Goal: Task Accomplishment & Management: Use online tool/utility

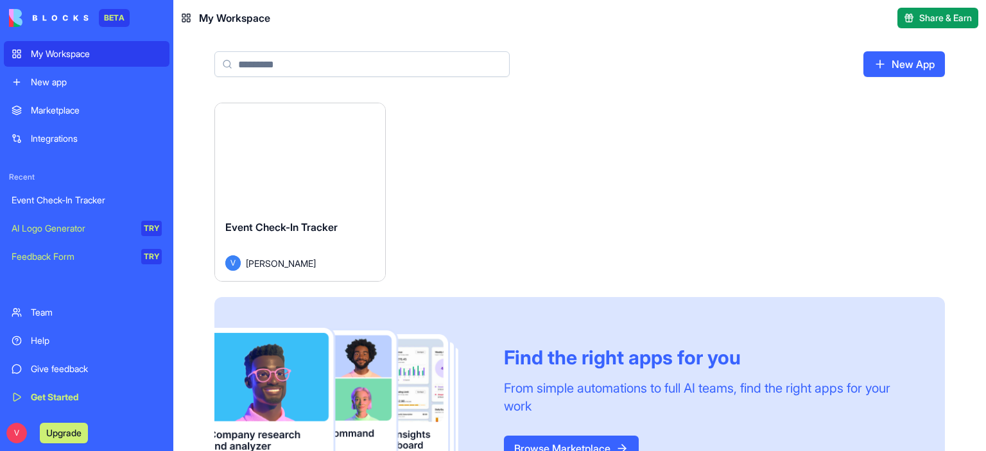
click at [314, 162] on button "Launch" at bounding box center [300, 157] width 96 height 26
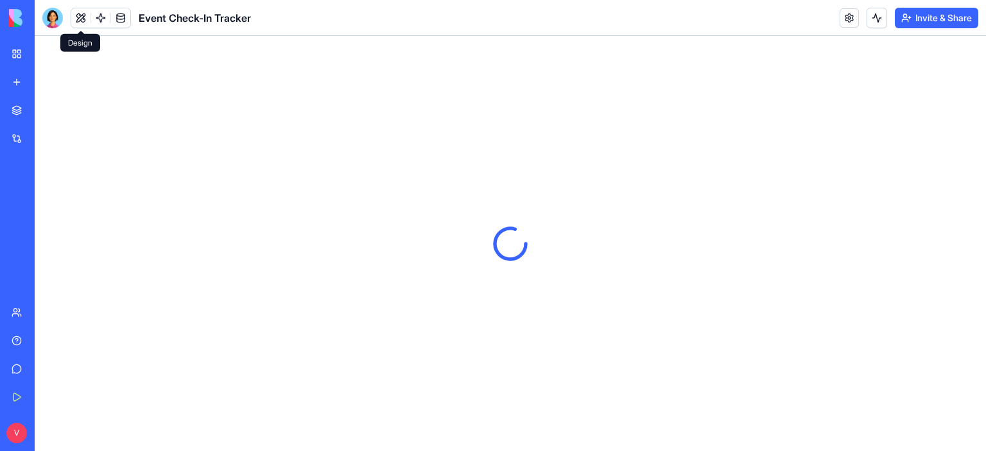
click at [81, 18] on button at bounding box center [80, 17] width 19 height 19
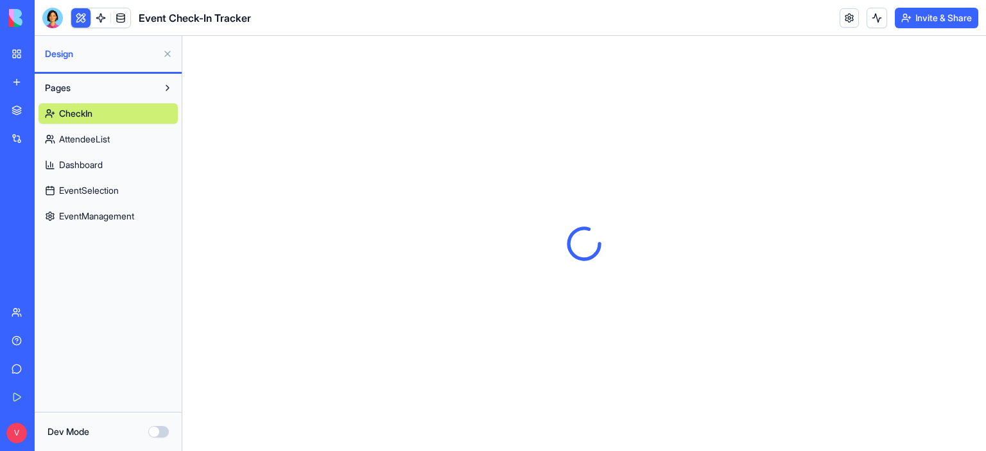
click at [65, 16] on div "Event Check-In Tracker" at bounding box center [146, 18] width 209 height 21
click at [57, 17] on div at bounding box center [52, 18] width 21 height 21
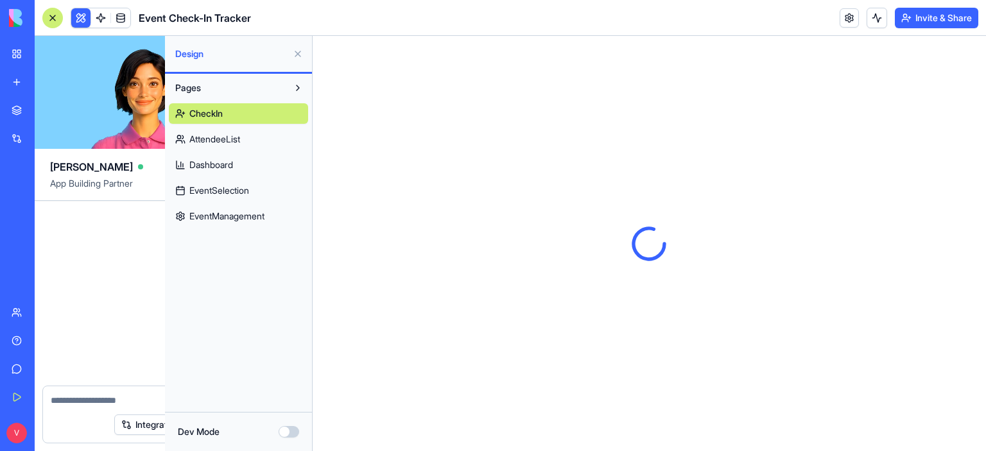
scroll to position [15263, 0]
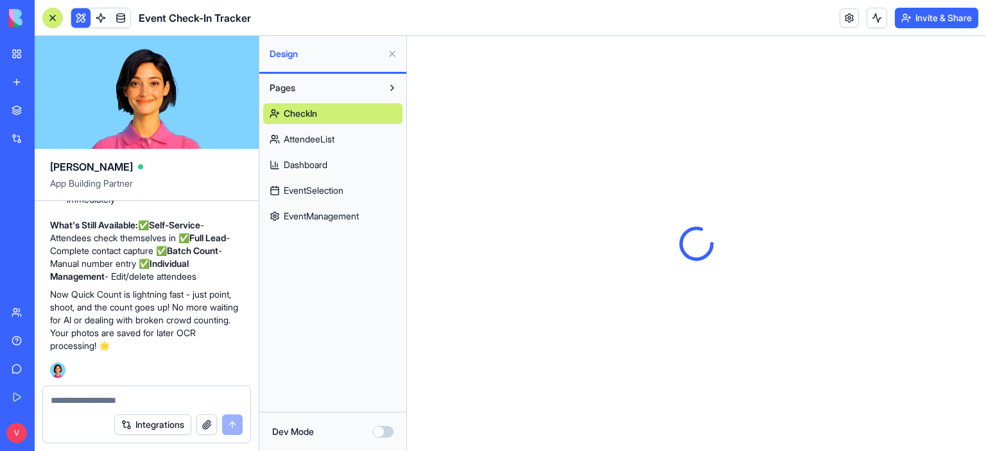
click at [161, 397] on textarea at bounding box center [147, 400] width 192 height 13
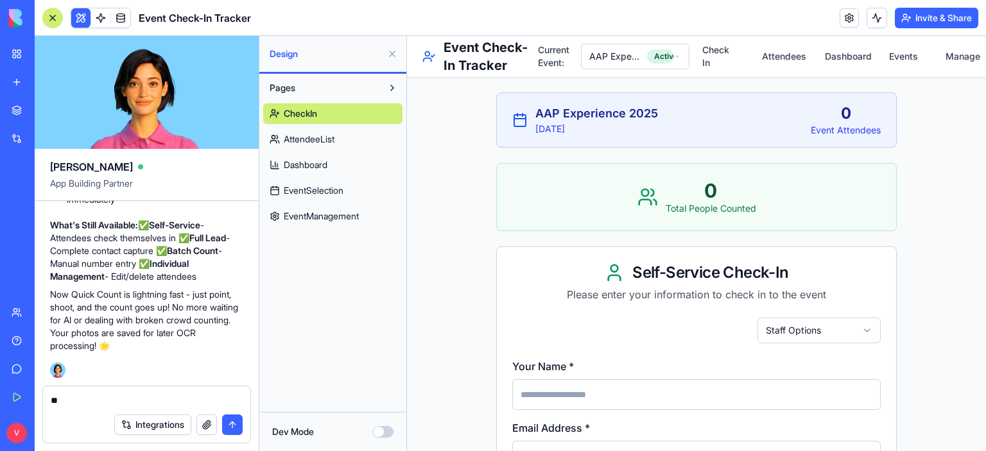
type textarea "*"
type textarea "**********"
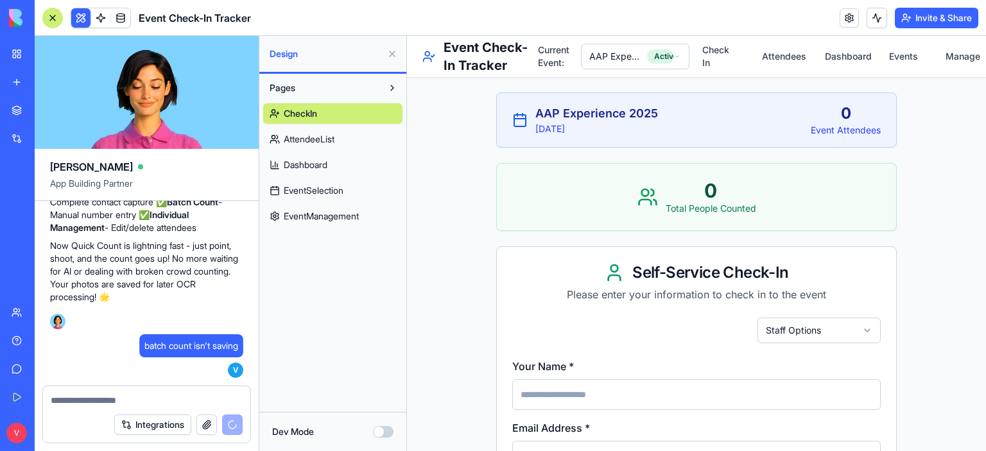
scroll to position [15312, 0]
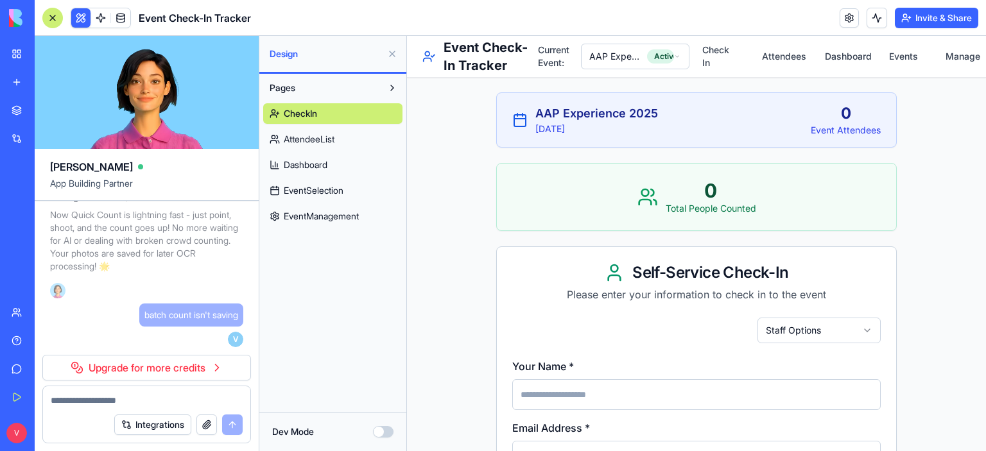
click at [164, 372] on link "Upgrade for more credits" at bounding box center [146, 368] width 209 height 26
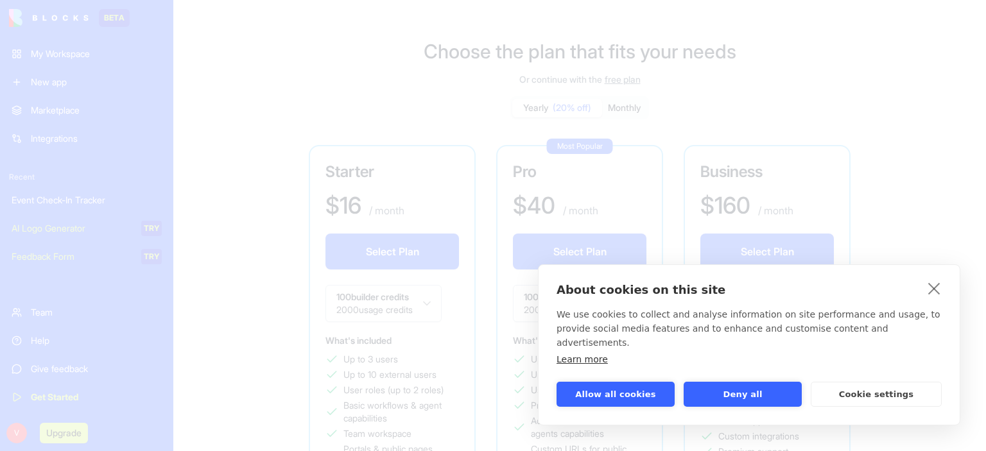
click at [923, 296] on p "About cookies on this site" at bounding box center [748, 289] width 385 height 13
click at [933, 298] on link "close" at bounding box center [934, 288] width 20 height 21
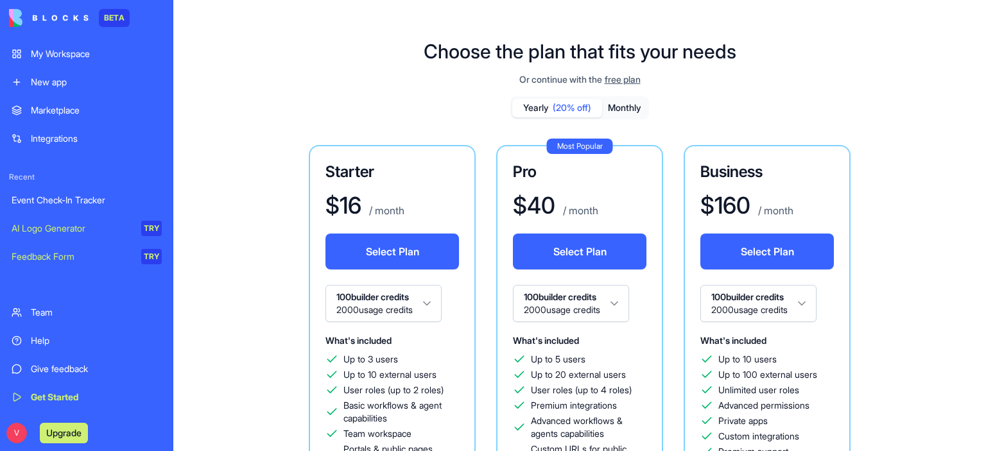
click at [640, 78] on span "free plan" at bounding box center [622, 79] width 36 height 13
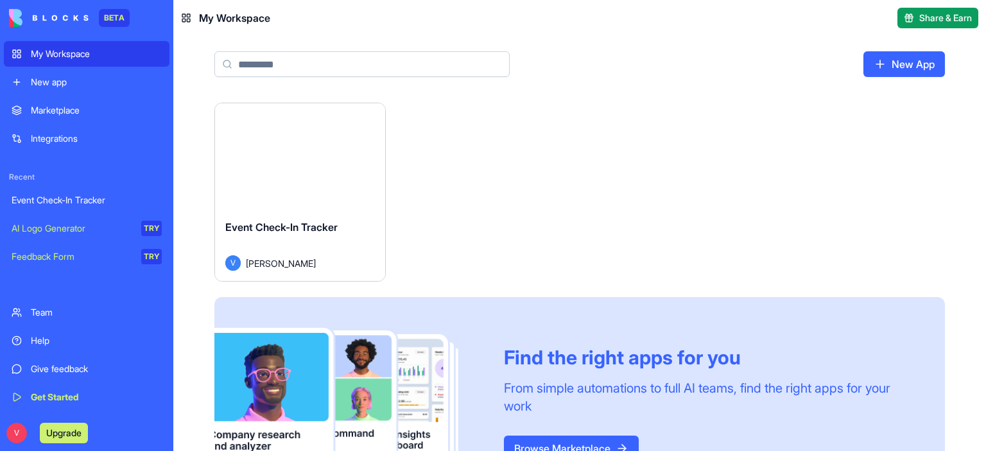
click at [40, 83] on div "New app" at bounding box center [96, 82] width 131 height 13
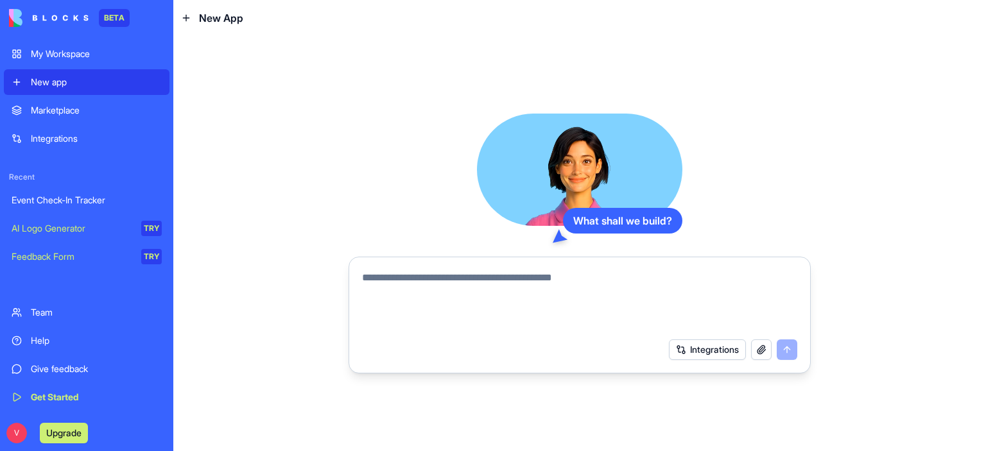
click at [648, 286] on textarea at bounding box center [579, 301] width 435 height 62
click at [824, 251] on div "What shall we build? Integrations" at bounding box center [579, 243] width 812 height 415
click at [103, 201] on div "Event Check-In Tracker" at bounding box center [87, 200] width 150 height 13
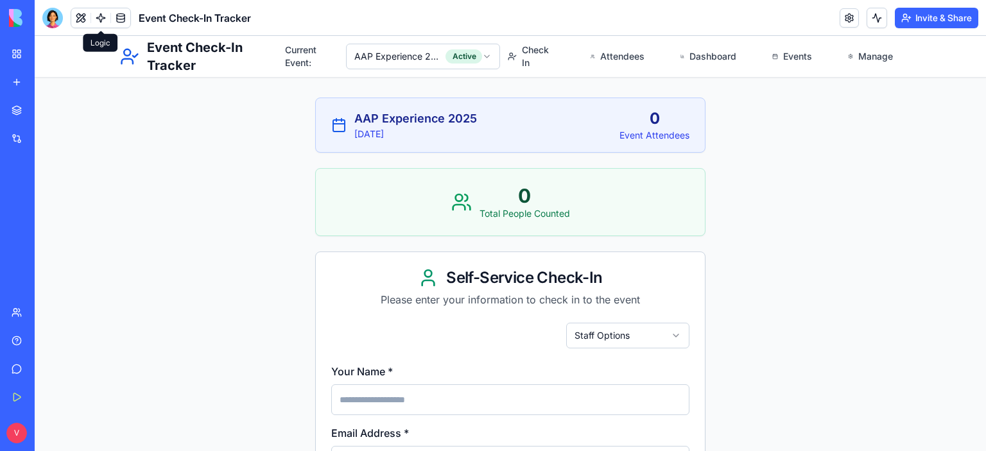
click at [105, 15] on link at bounding box center [100, 17] width 19 height 19
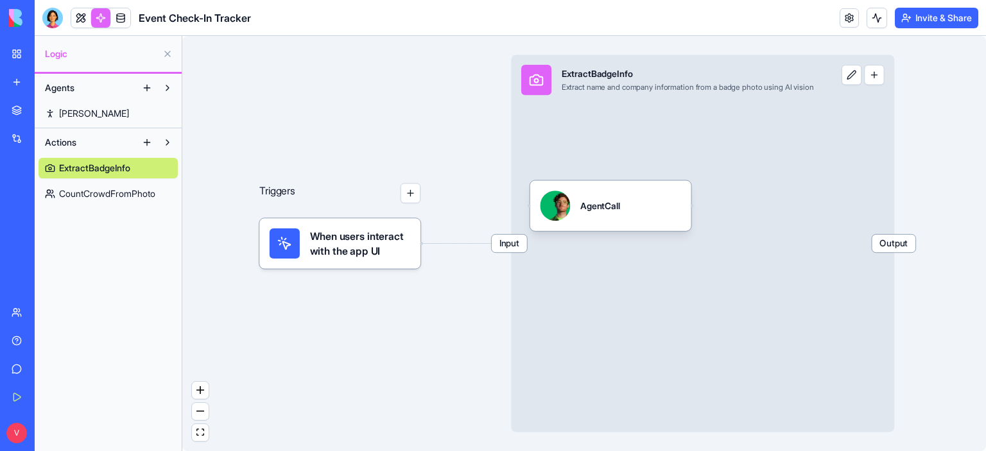
click at [94, 114] on link "Boris" at bounding box center [108, 113] width 139 height 21
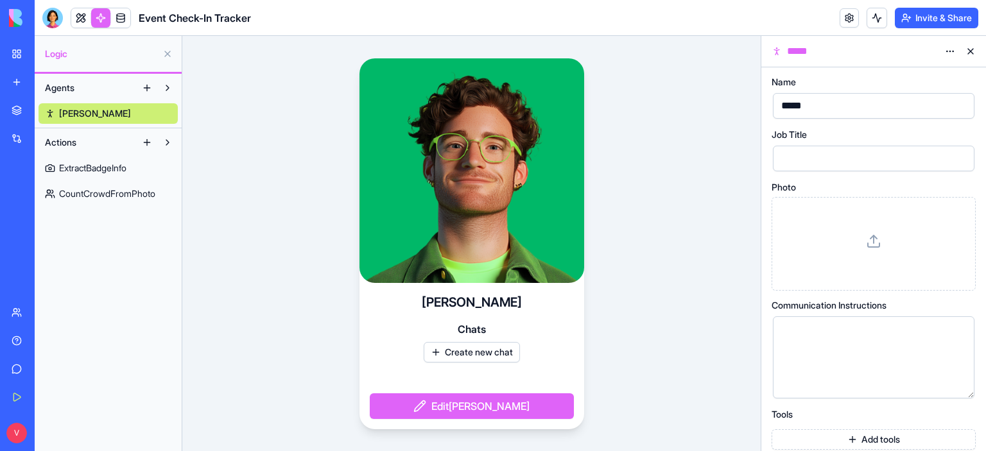
click at [103, 198] on span "CountCrowdFromPhoto" at bounding box center [107, 193] width 96 height 13
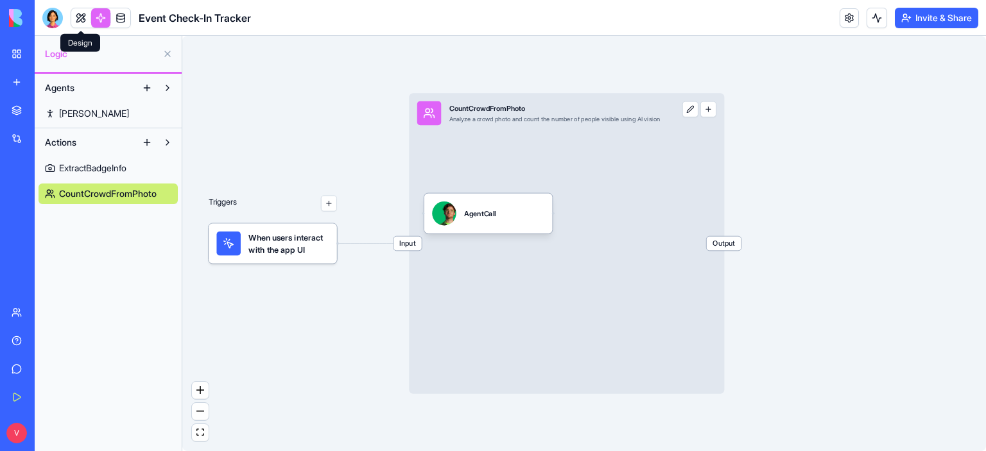
click at [83, 20] on link at bounding box center [80, 17] width 19 height 19
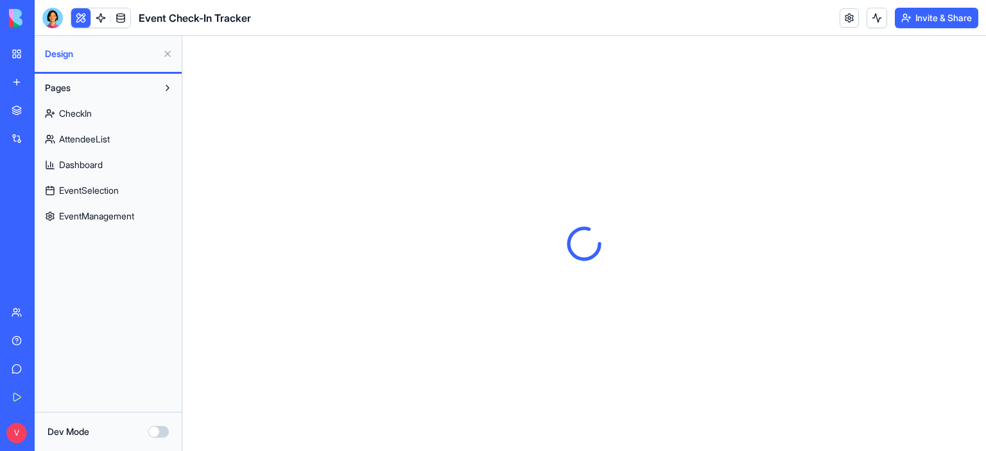
click at [101, 111] on link "CheckIn" at bounding box center [108, 113] width 139 height 21
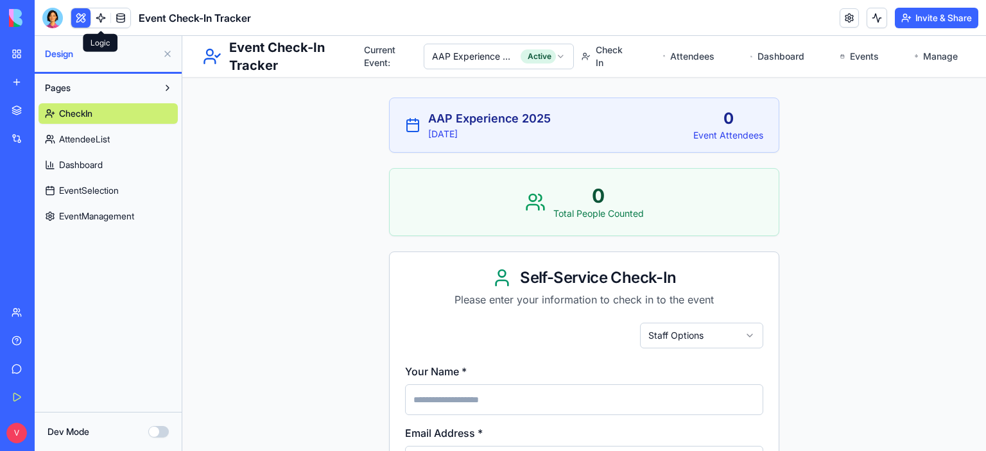
click at [98, 19] on link at bounding box center [100, 17] width 19 height 19
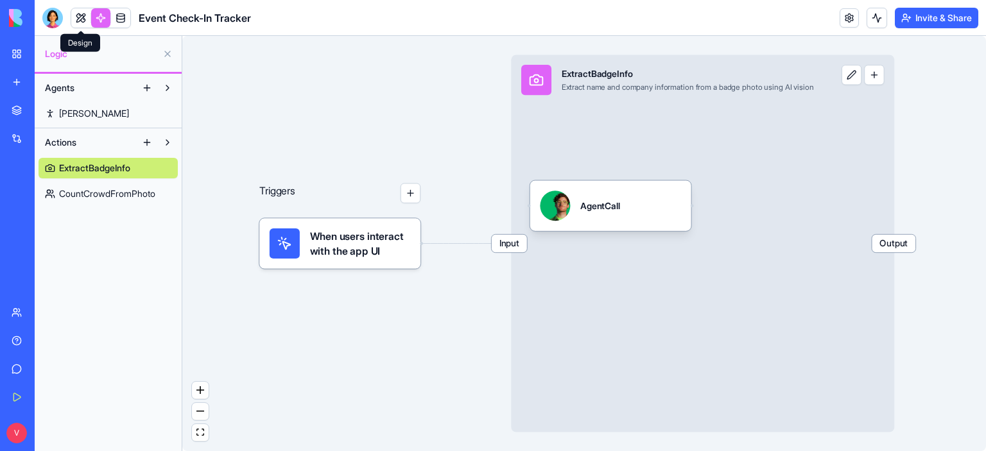
click at [160, 146] on button at bounding box center [167, 142] width 21 height 21
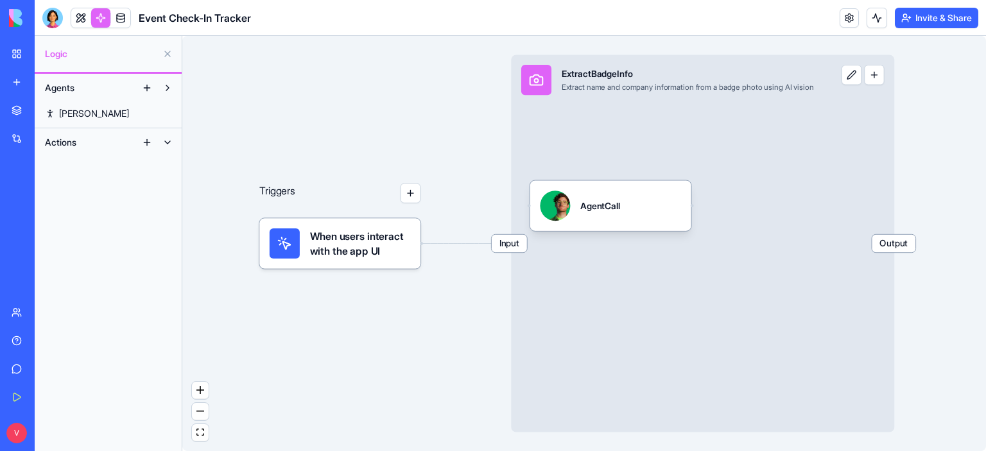
click at [162, 146] on button at bounding box center [167, 142] width 21 height 21
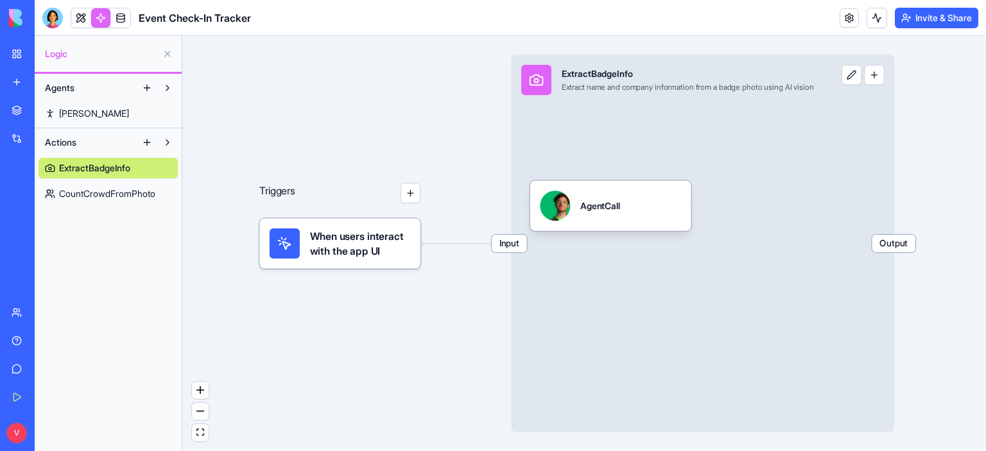
click at [149, 147] on button at bounding box center [147, 142] width 21 height 21
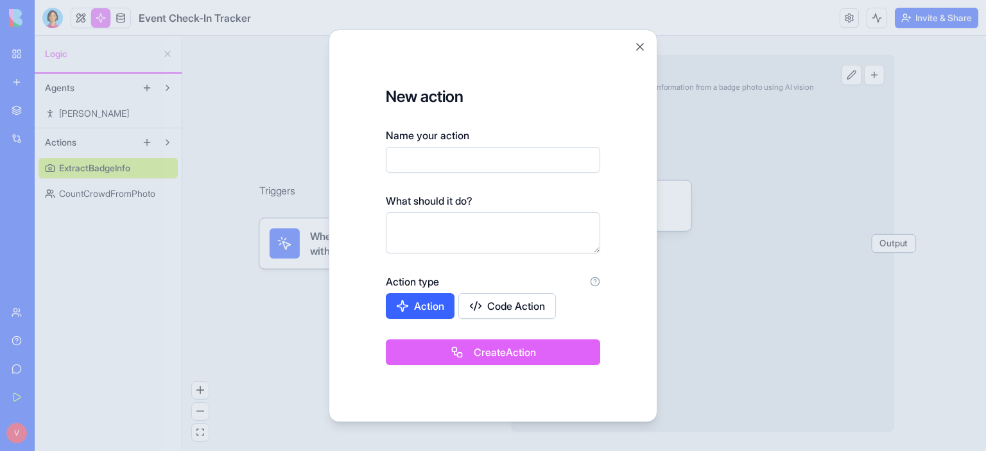
click at [478, 164] on input "Name your action" at bounding box center [493, 160] width 214 height 26
type input "**********"
click at [492, 221] on textarea at bounding box center [493, 232] width 214 height 41
click at [645, 48] on div "**********" at bounding box center [493, 226] width 329 height 393
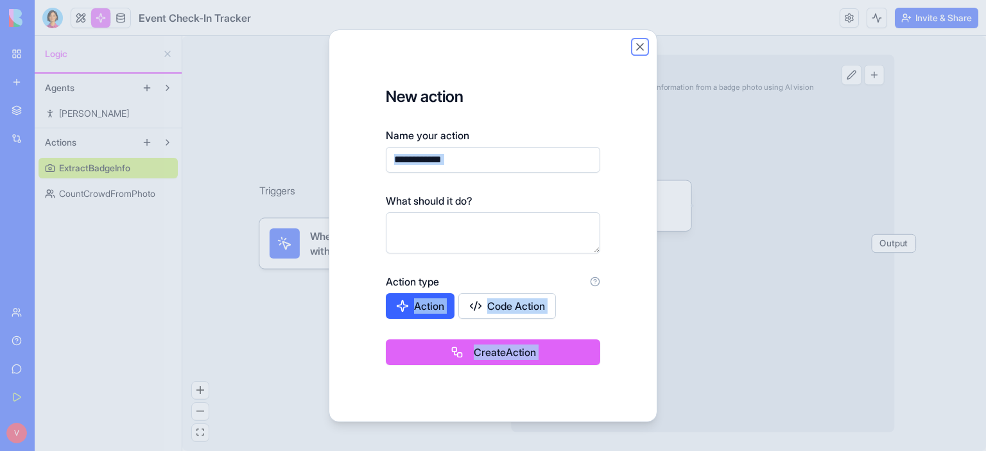
click at [640, 47] on button "Close" at bounding box center [639, 46] width 13 height 13
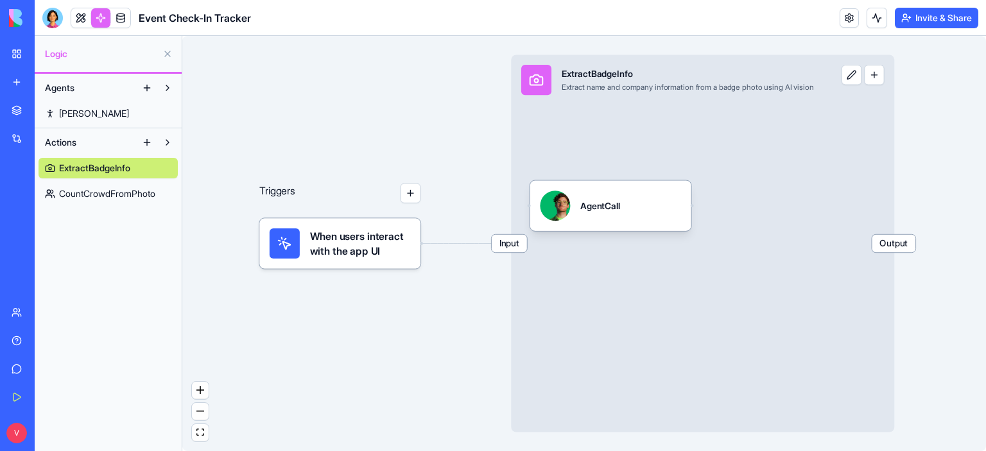
click at [116, 10] on link at bounding box center [120, 17] width 19 height 19
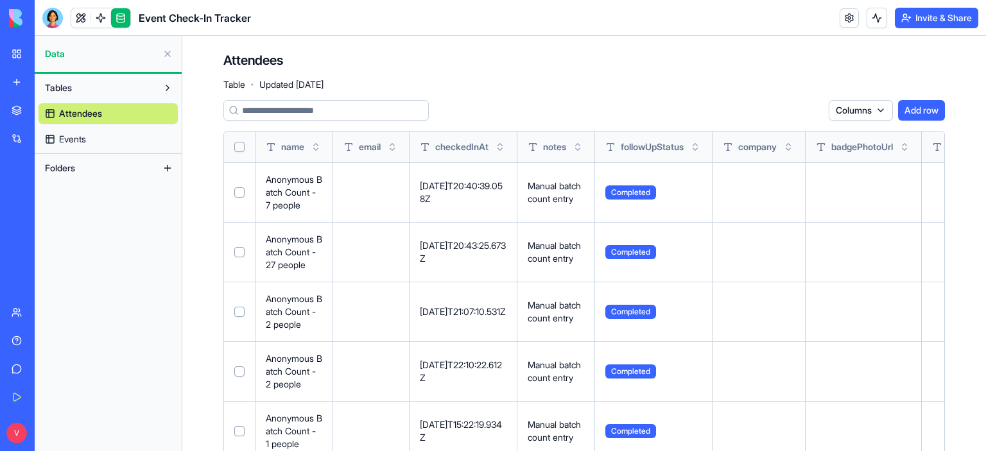
click at [133, 143] on link "Events" at bounding box center [108, 139] width 139 height 21
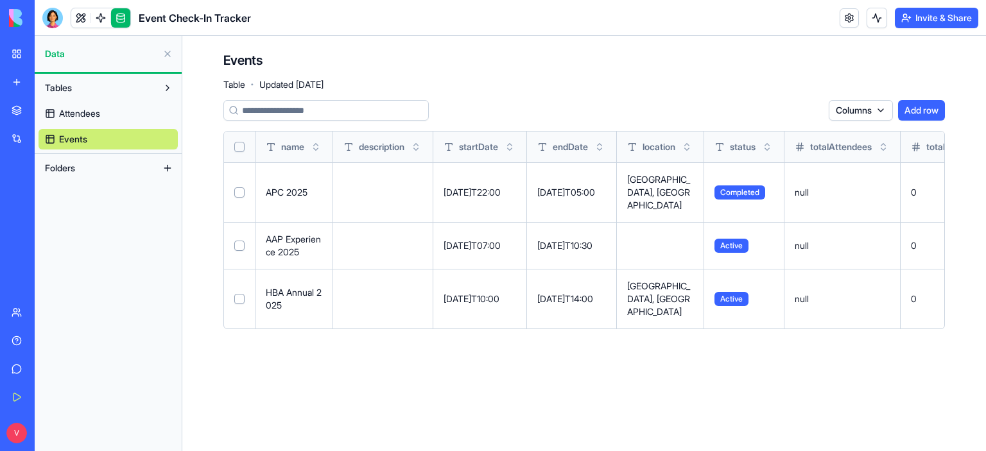
click at [135, 118] on link "Attendees" at bounding box center [108, 113] width 139 height 21
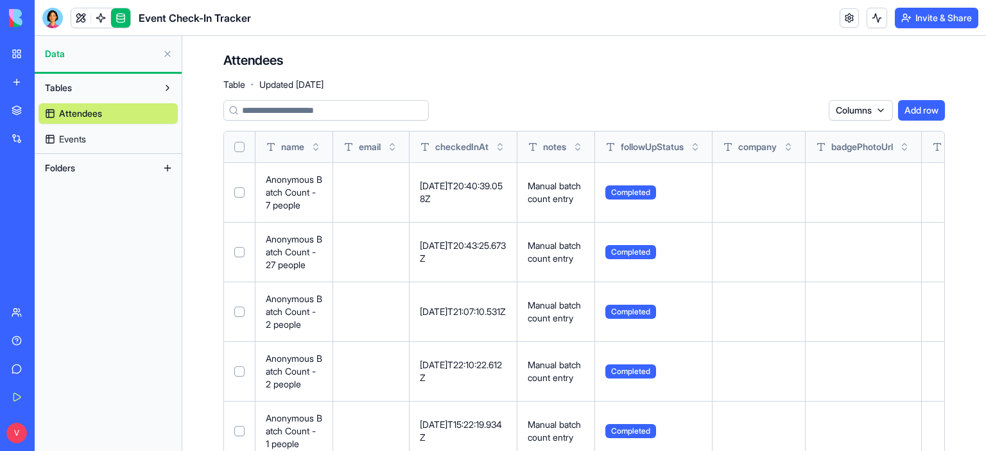
click at [112, 160] on button "Folders" at bounding box center [98, 168] width 119 height 21
click at [128, 54] on span "Data" at bounding box center [101, 53] width 112 height 13
click at [112, 28] on header "Event Check-In Tracker Invite & Share" at bounding box center [510, 18] width 951 height 36
click at [104, 21] on link at bounding box center [100, 17] width 19 height 19
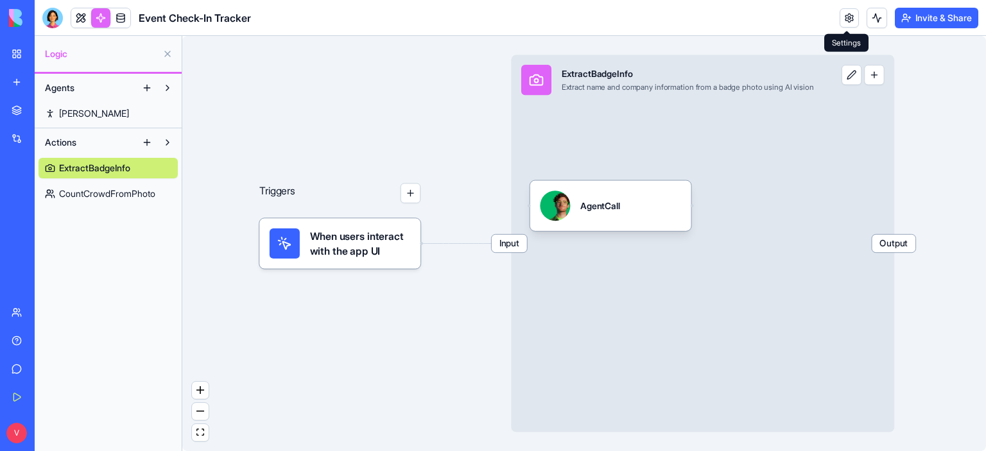
click at [843, 24] on link at bounding box center [848, 17] width 19 height 19
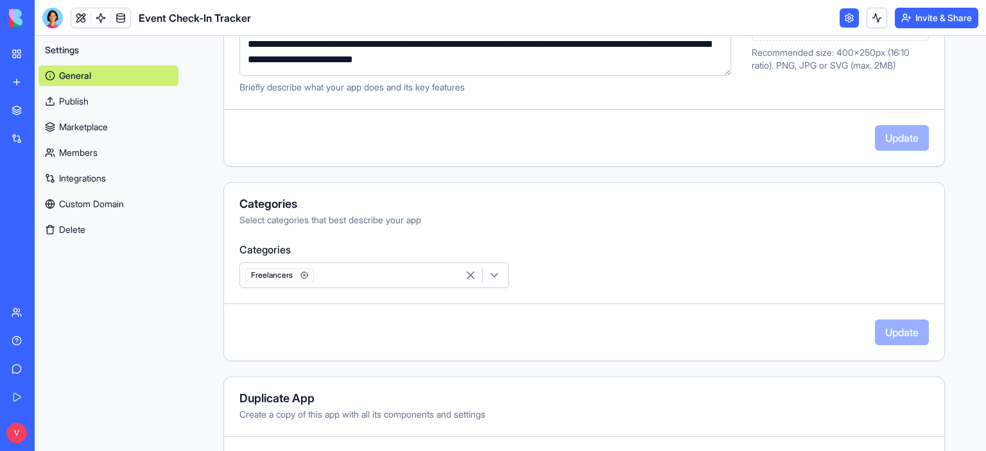
scroll to position [330, 0]
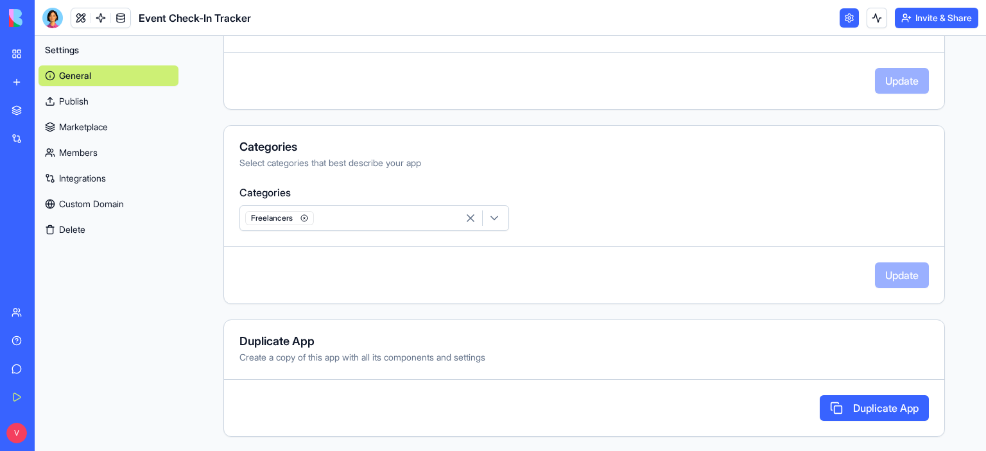
click at [128, 104] on link "Publish" at bounding box center [109, 101] width 140 height 21
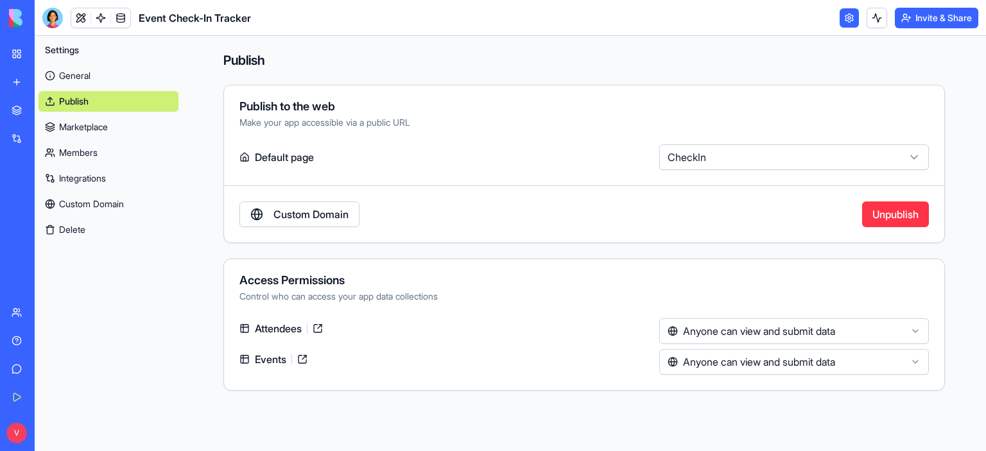
click at [123, 142] on div "General Publish Marketplace Members Integrations Custom Domain Delete" at bounding box center [109, 150] width 140 height 180
click at [88, 22] on link at bounding box center [80, 17] width 19 height 19
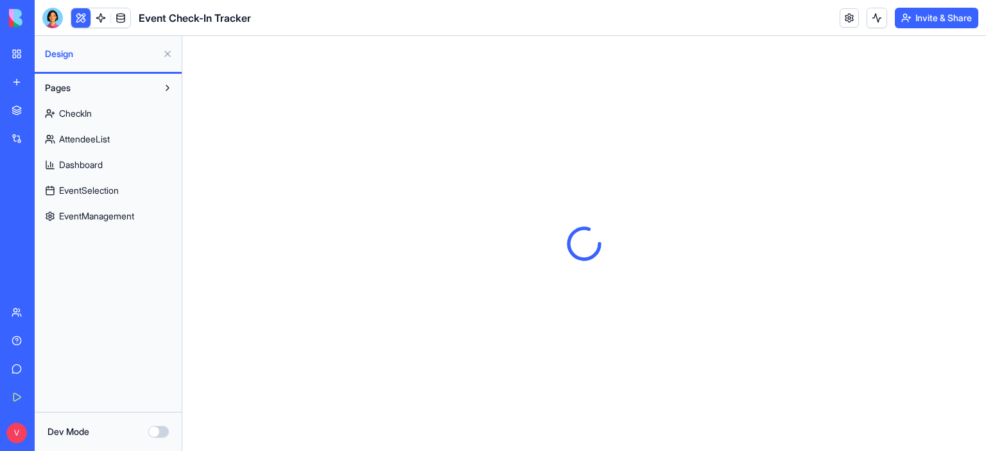
click at [110, 114] on link "CheckIn" at bounding box center [108, 113] width 139 height 21
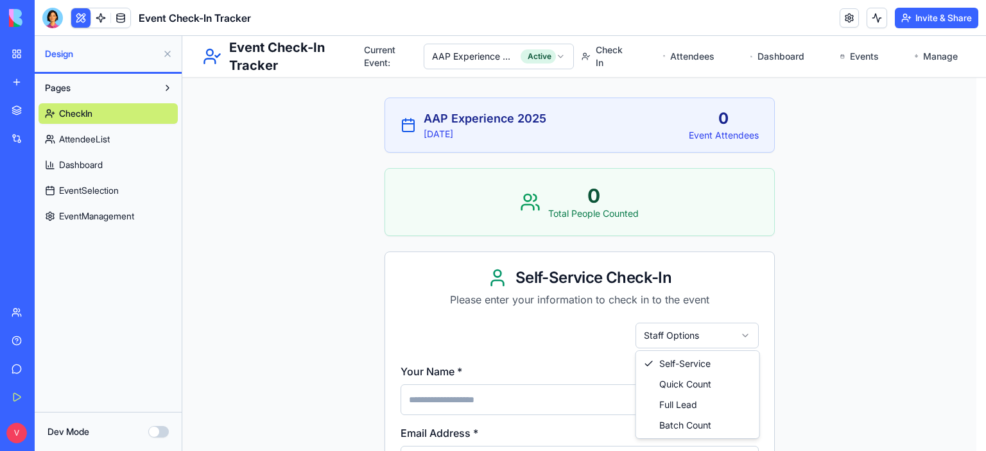
click at [729, 340] on html "Event Check-In Tracker Current Event: AAP Experience 2025 Active Check In Atten…" at bounding box center [583, 458] width 803 height 845
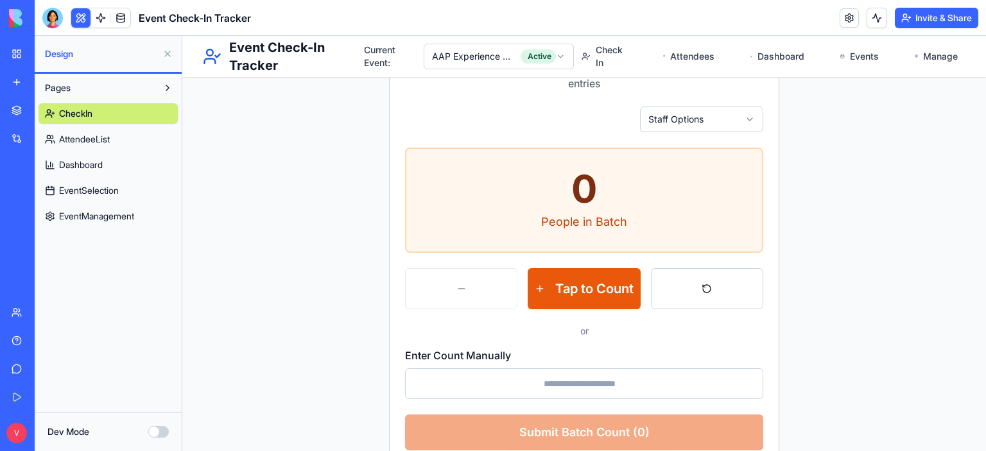
scroll to position [307, 0]
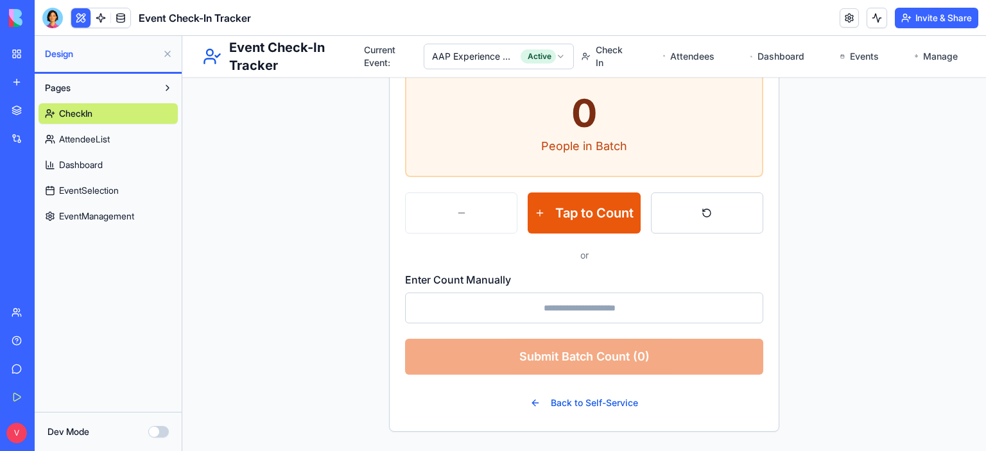
click at [128, 148] on link "AttendeeList" at bounding box center [108, 139] width 139 height 21
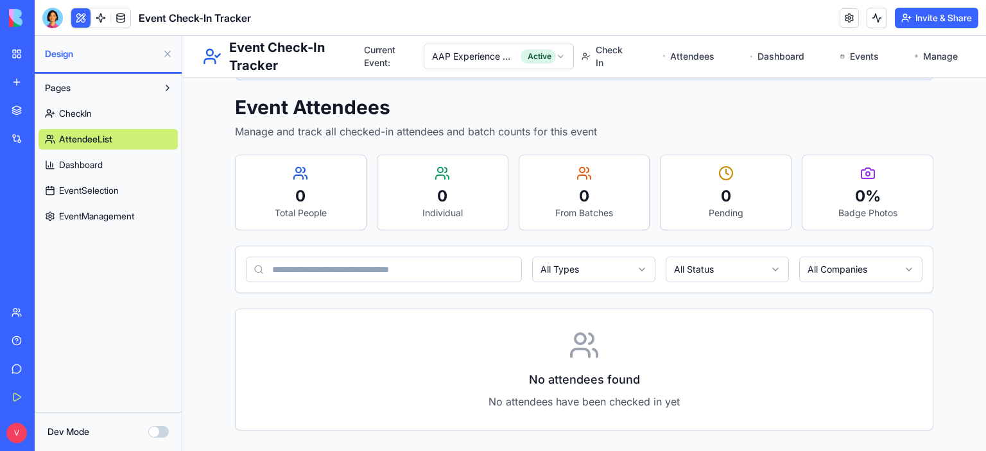
scroll to position [71, 0]
click at [133, 172] on link "Dashboard" at bounding box center [108, 165] width 139 height 21
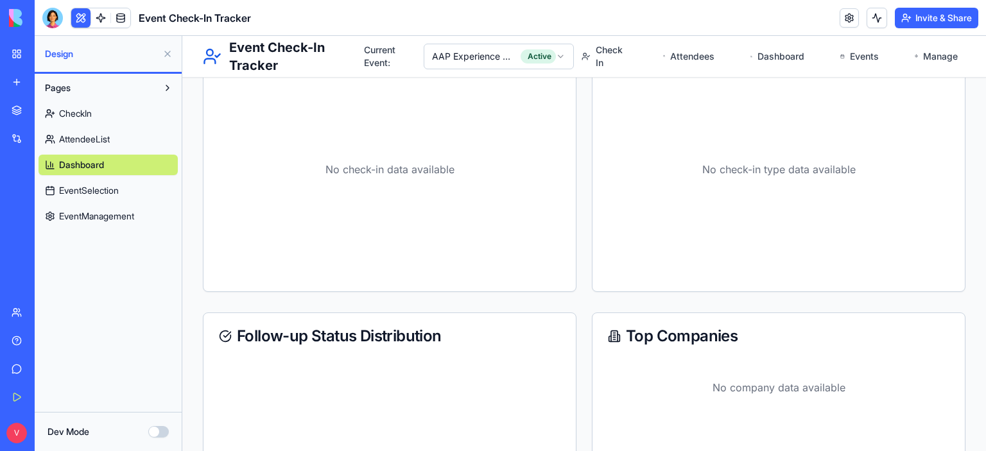
click at [143, 193] on link "EventSelection" at bounding box center [108, 190] width 139 height 21
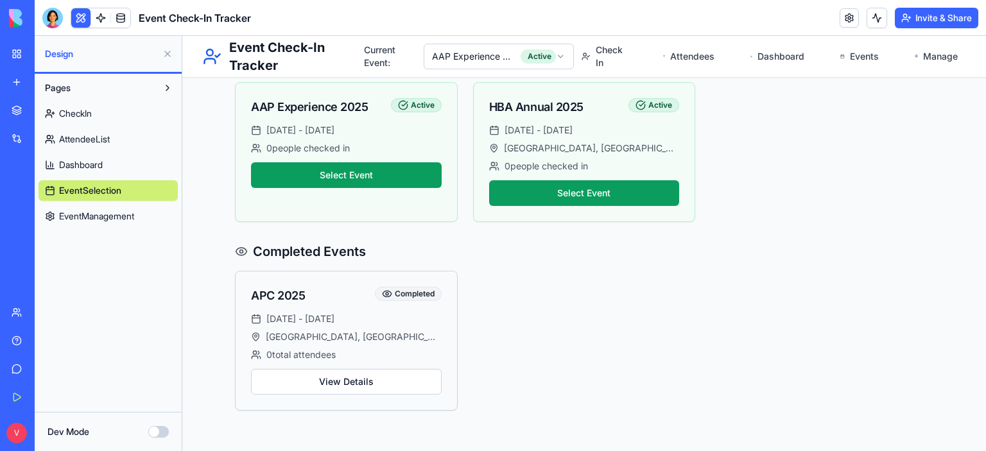
click at [146, 219] on link "EventManagement" at bounding box center [108, 216] width 139 height 21
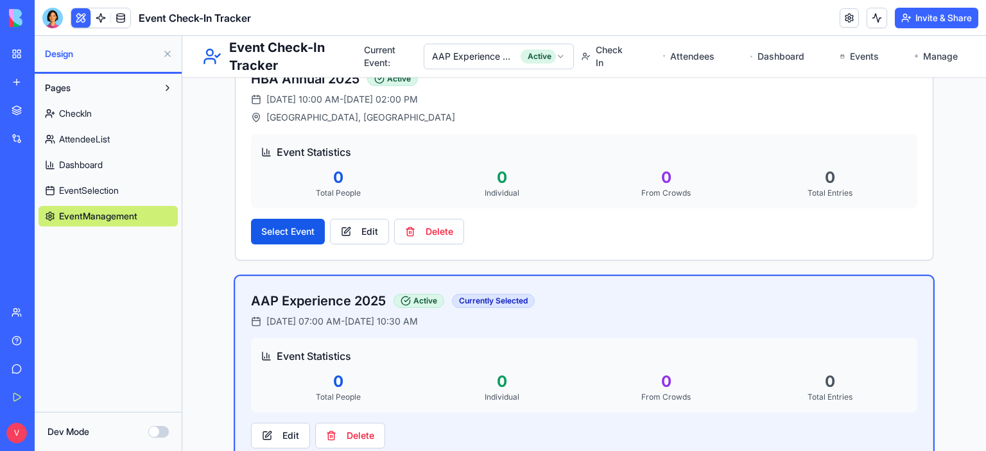
scroll to position [307, 0]
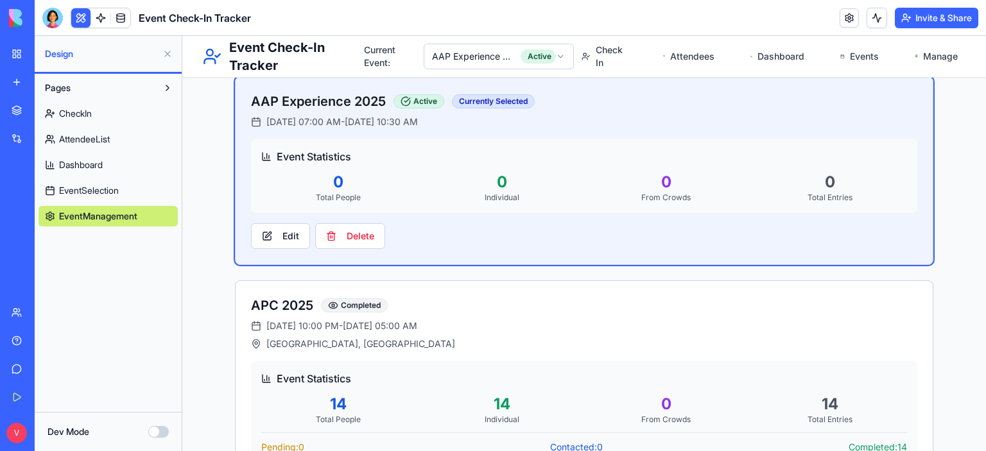
click at [142, 430] on div "Dev Mode" at bounding box center [107, 431] width 121 height 13
click at [165, 437] on button "Dev Mode" at bounding box center [158, 432] width 21 height 12
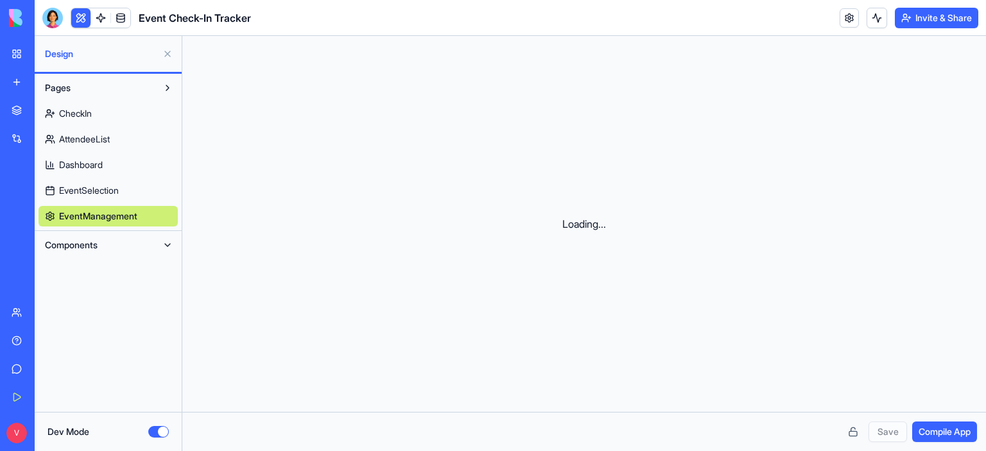
click at [88, 114] on span "CheckIn" at bounding box center [75, 113] width 33 height 13
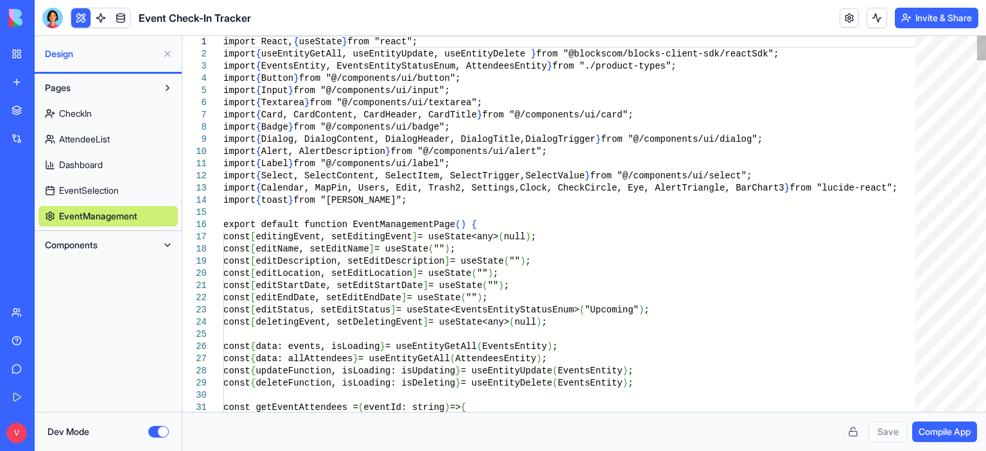
type textarea "****** **** *"
